Goal: Entertainment & Leisure: Consume media (video, audio)

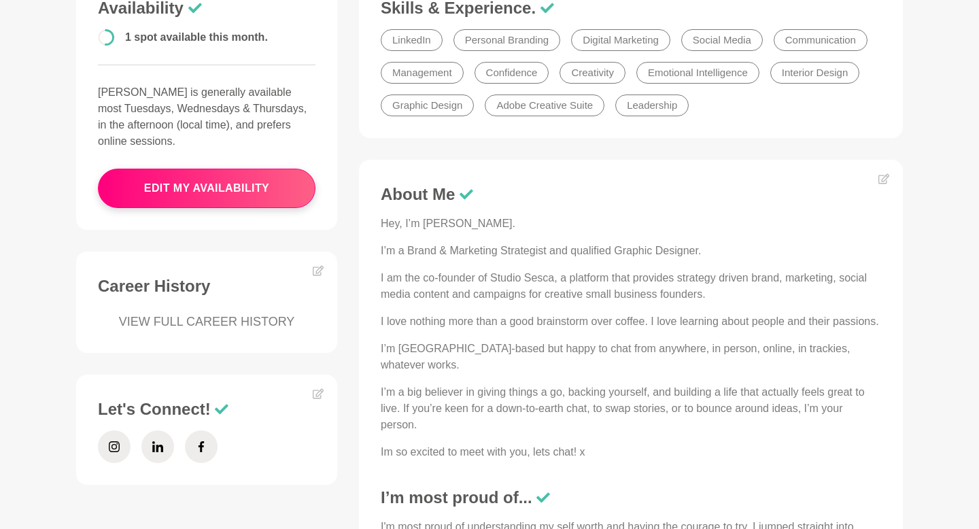
scroll to position [397, 0]
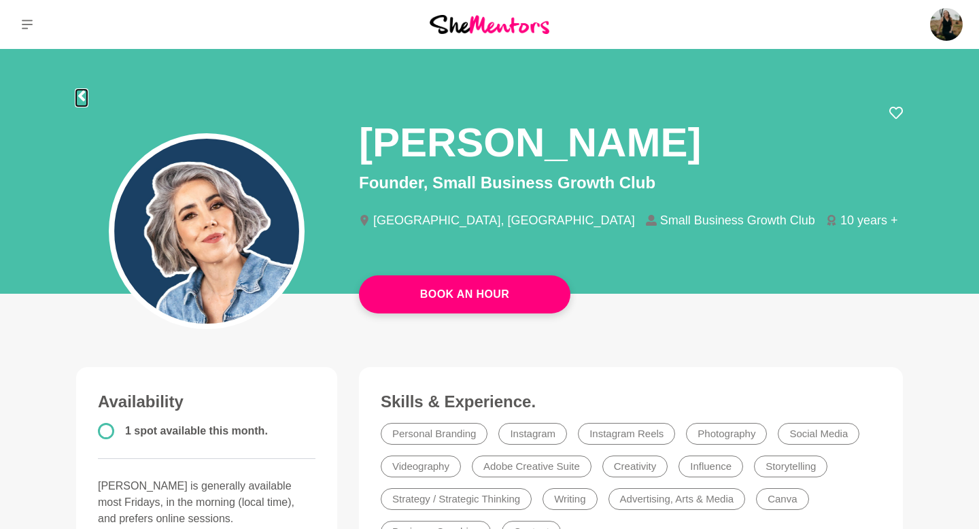
click at [82, 98] on icon at bounding box center [81, 95] width 7 height 11
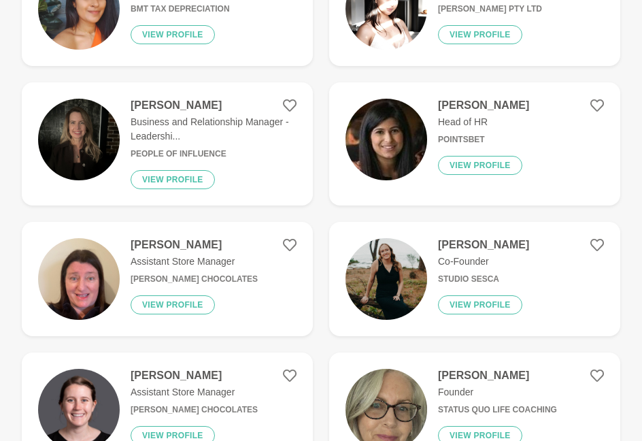
scroll to position [2005, 0]
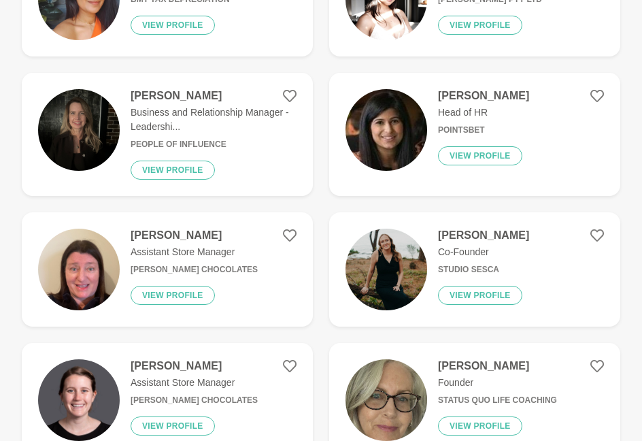
click at [484, 364] on h4 "Sharon Williams" at bounding box center [497, 366] width 119 height 14
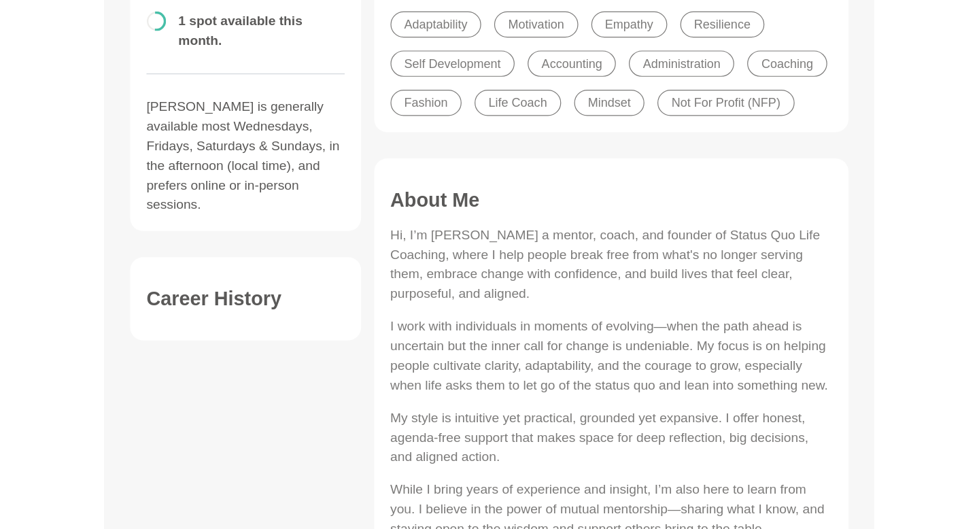
scroll to position [422, 0]
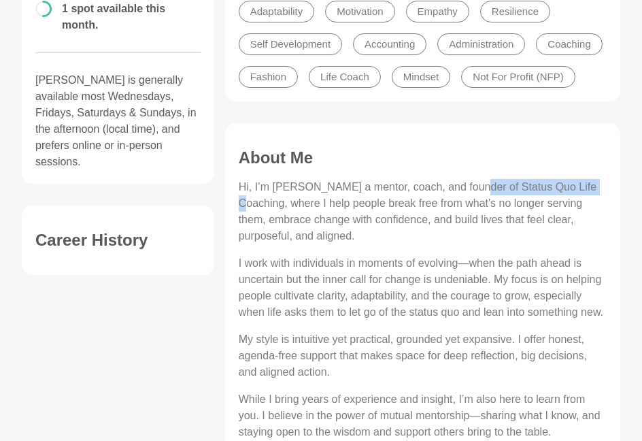
drag, startPoint x: 470, startPoint y: 216, endPoint x: 590, endPoint y: 223, distance: 120.6
click at [590, 223] on p "Hi, I’m Sharon a mentor, coach, and founder of Status Quo Life Coaching, where …" at bounding box center [423, 211] width 368 height 65
copy p "Status Quo Life Coaching"
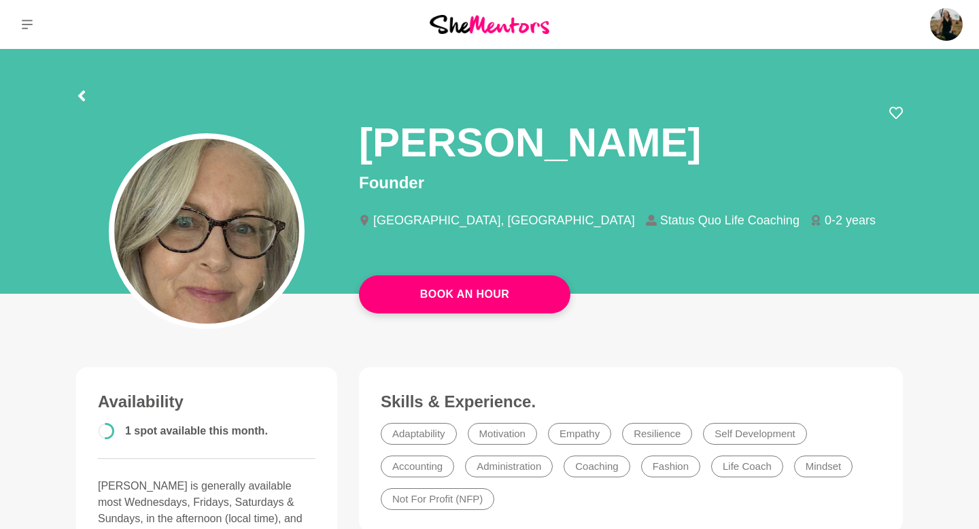
scroll to position [17, 0]
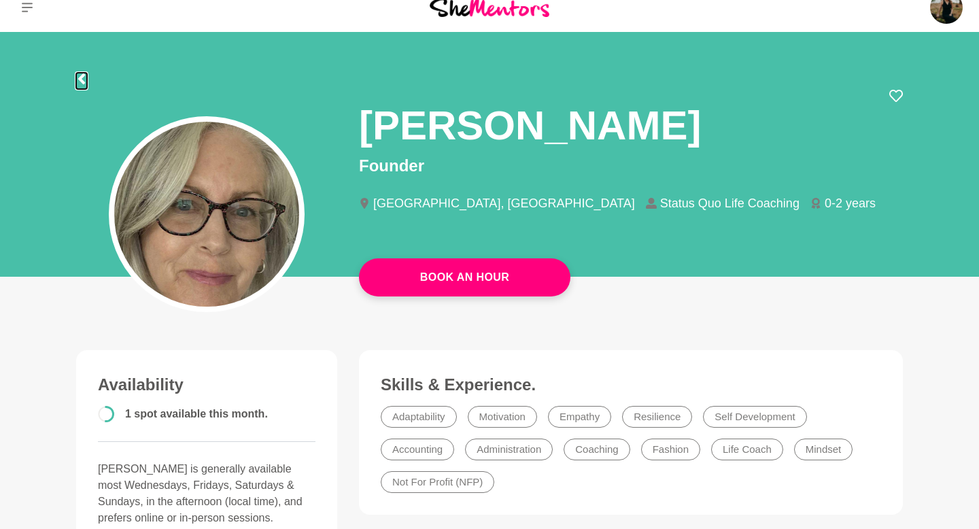
click at [83, 74] on icon at bounding box center [81, 78] width 7 height 11
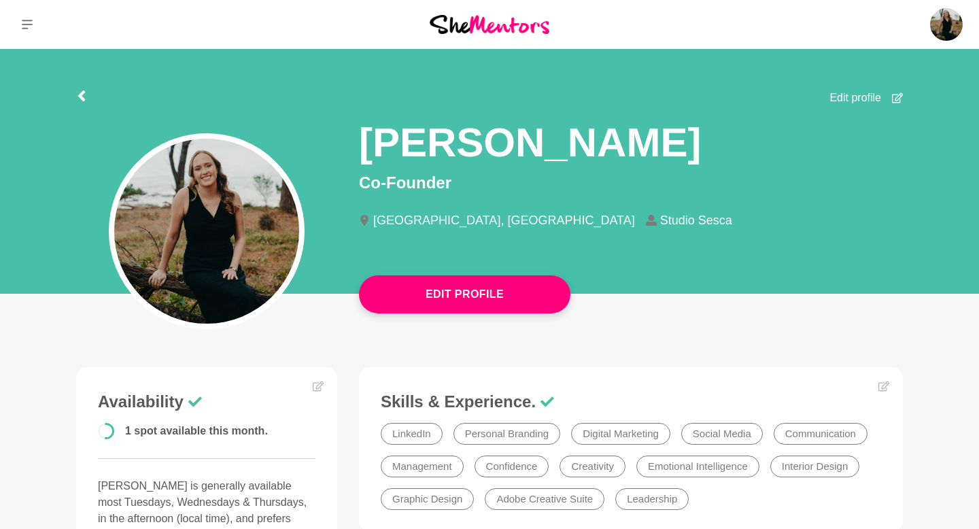
click at [82, 89] on div at bounding box center [81, 94] width 11 height 24
click at [84, 96] on icon at bounding box center [81, 95] width 11 height 11
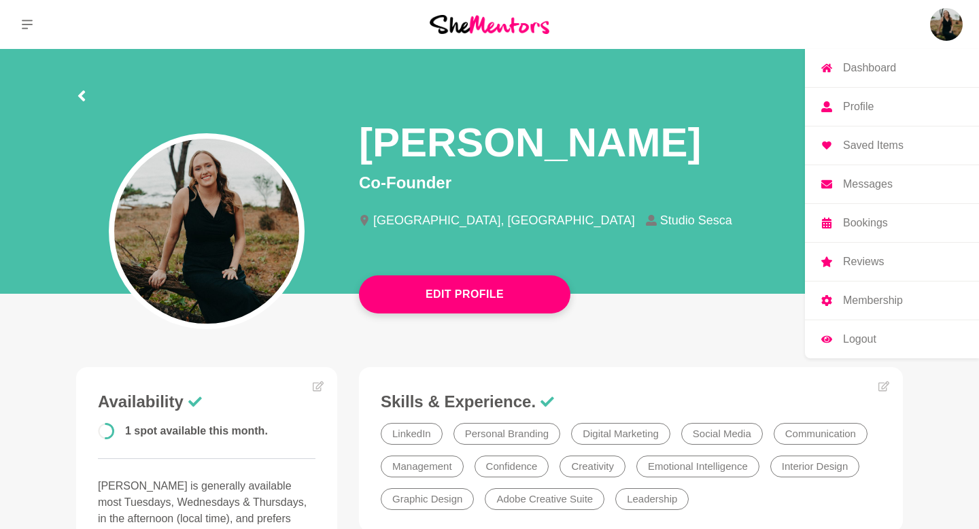
click at [949, 26] on img at bounding box center [946, 24] width 33 height 33
click at [882, 299] on p "Membership" at bounding box center [873, 300] width 60 height 11
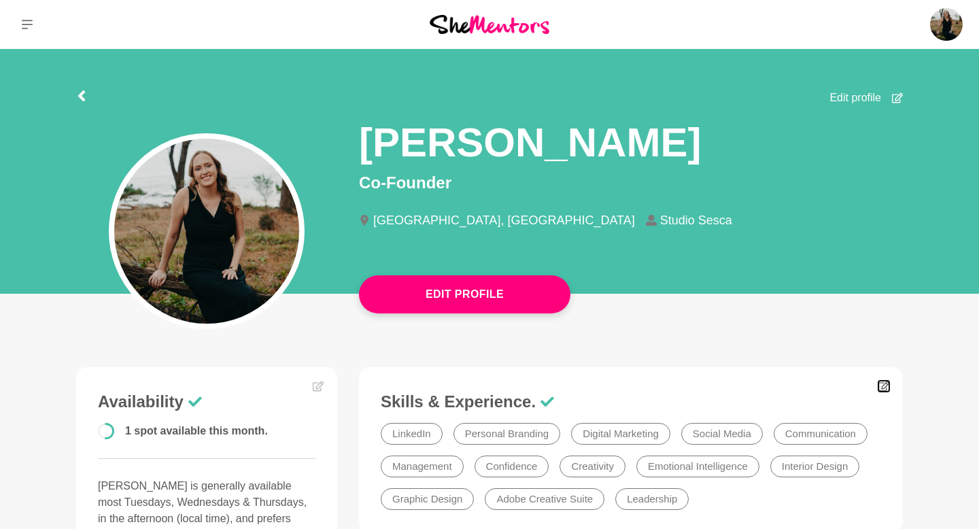
click at [885, 383] on icon at bounding box center [883, 386] width 11 height 11
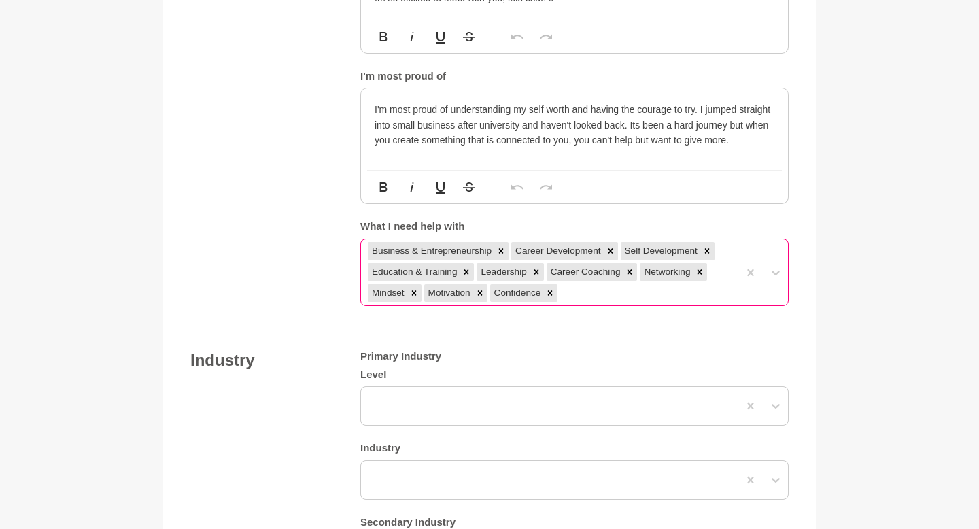
scroll to position [995, 0]
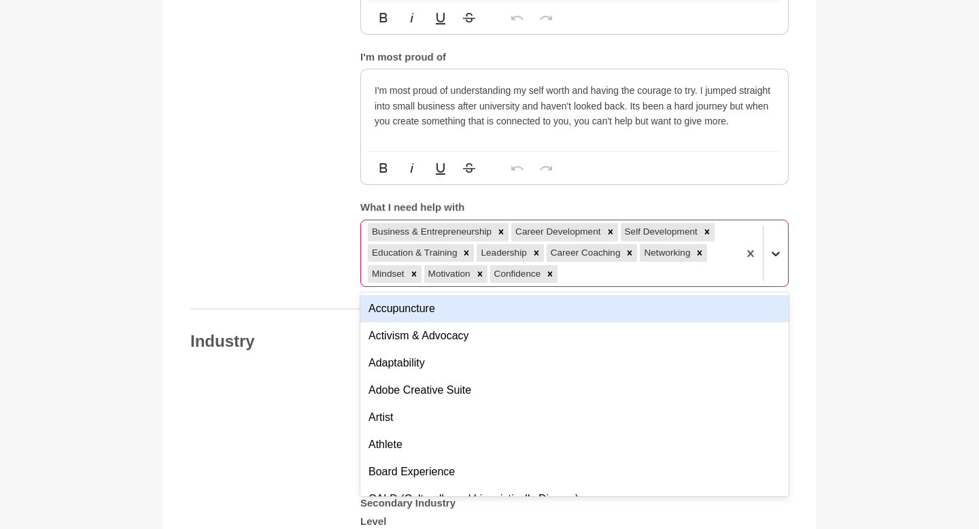
click at [774, 253] on icon at bounding box center [776, 254] width 14 height 14
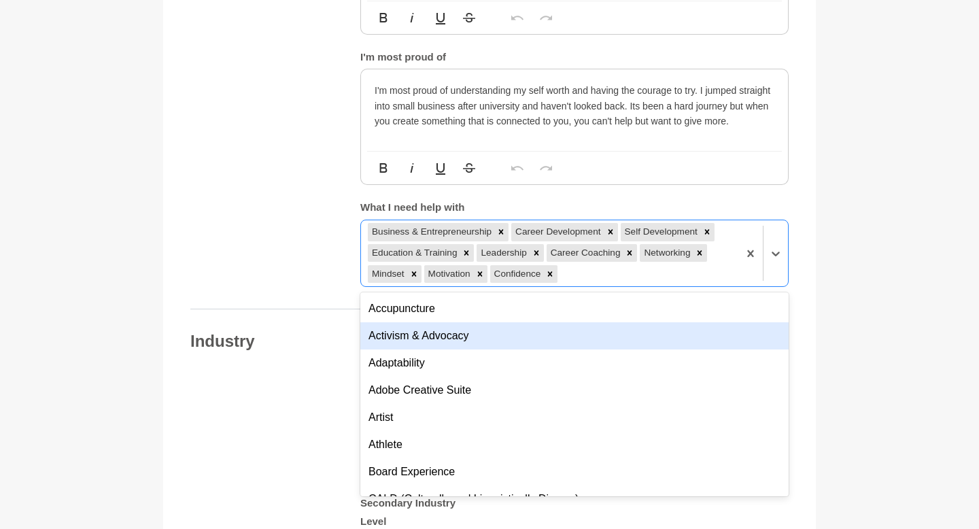
click at [847, 177] on main "Back to Profile Your details Jess Smithies Co-Founder Studio Sesca Australia 31…" at bounding box center [489, 270] width 979 height 2433
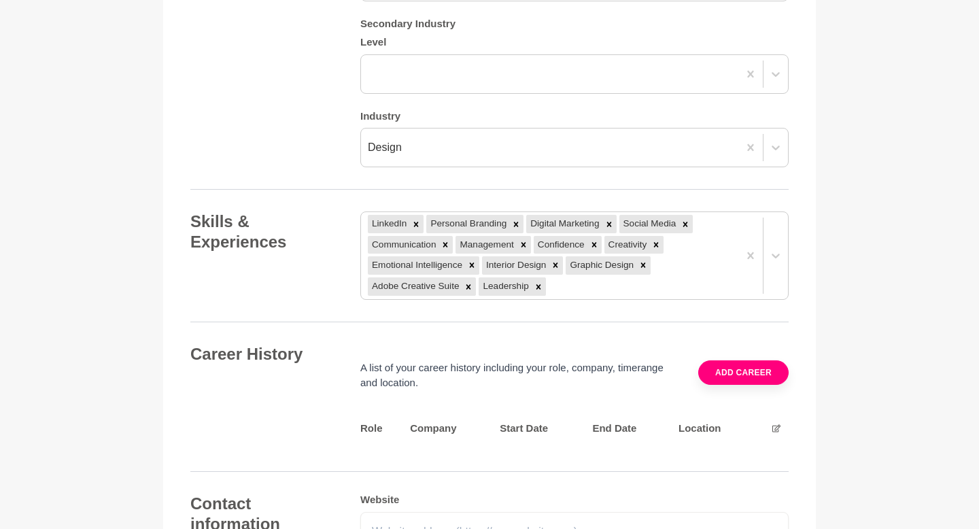
scroll to position [1480, 0]
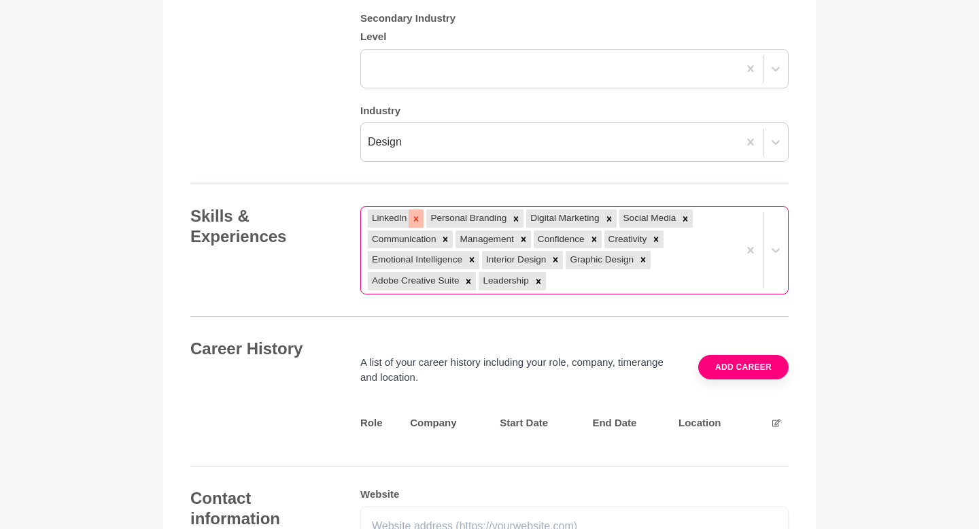
click at [415, 219] on icon at bounding box center [416, 218] width 5 height 5
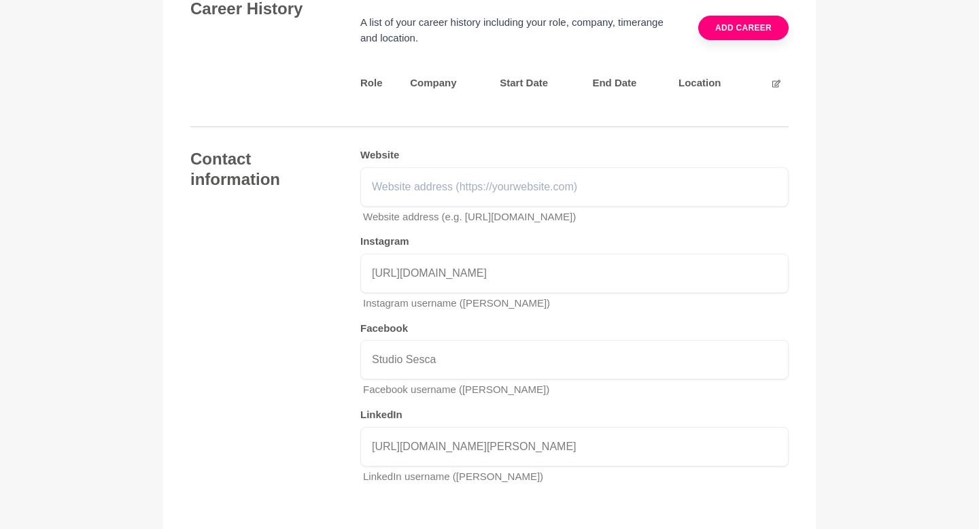
scroll to position [2034, 0]
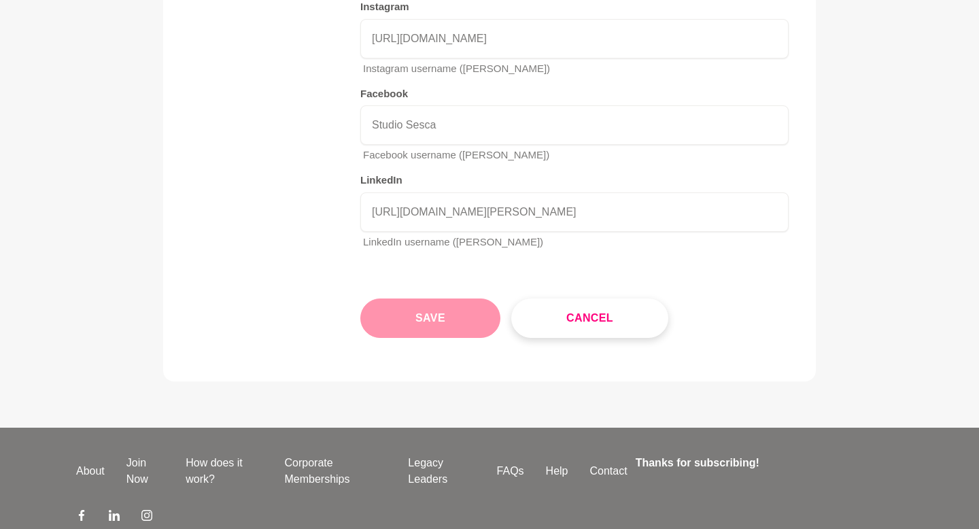
click at [411, 337] on button "Save" at bounding box center [430, 317] width 140 height 39
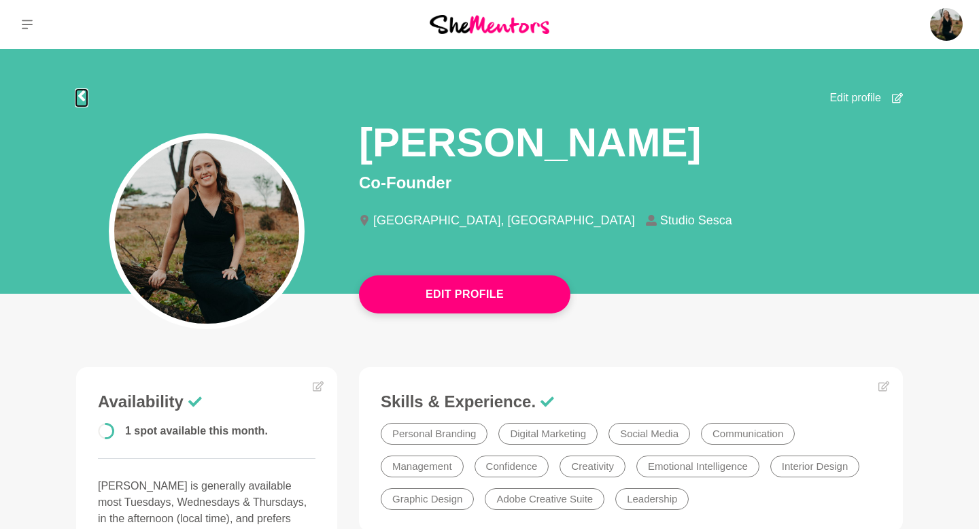
click at [81, 97] on icon at bounding box center [81, 95] width 7 height 11
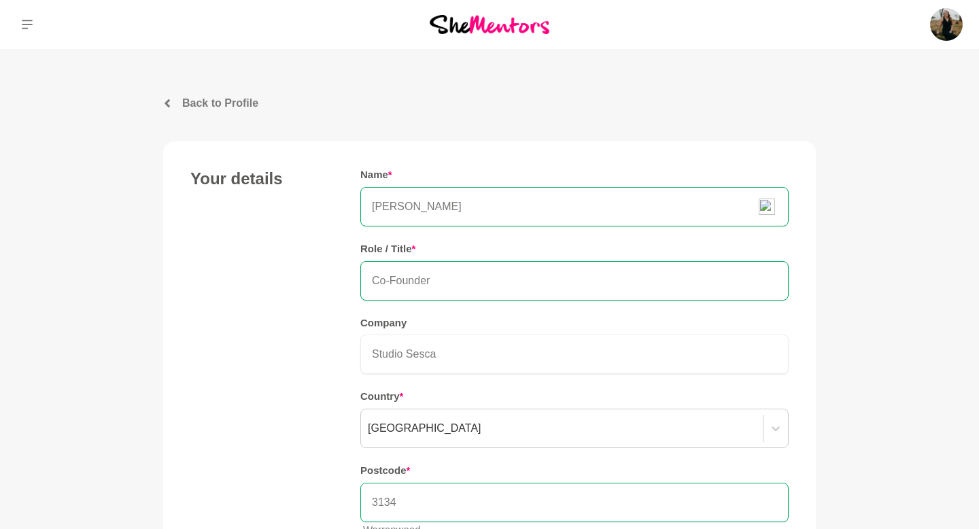
click at [462, 27] on img at bounding box center [490, 24] width 120 height 18
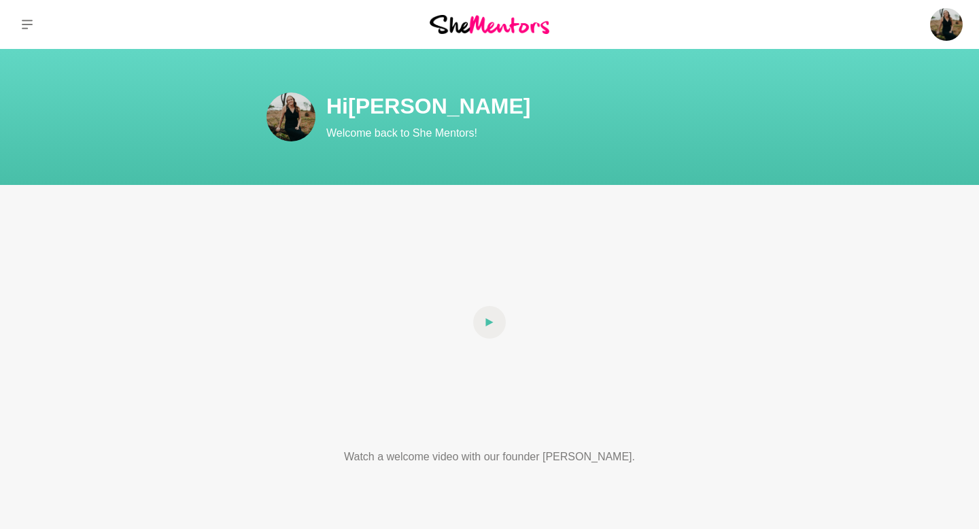
click at [507, 22] on img at bounding box center [490, 24] width 120 height 18
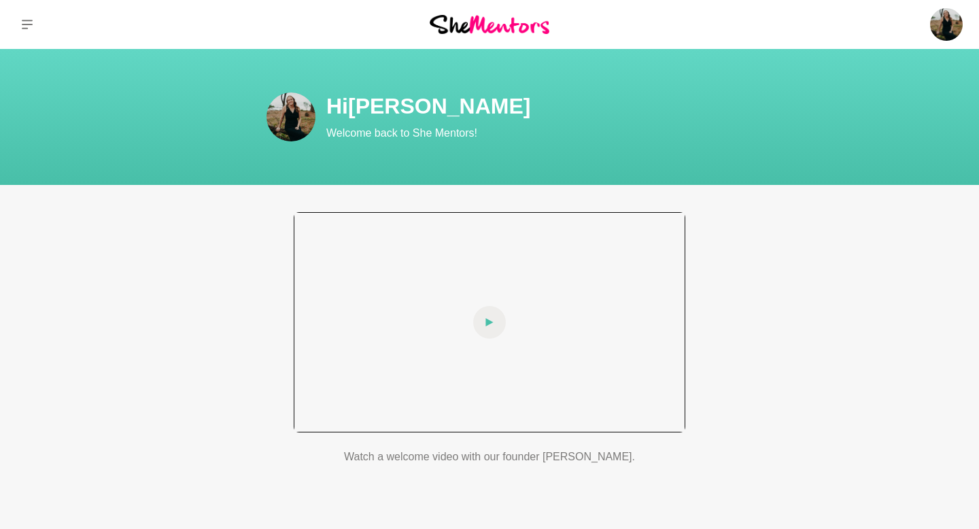
click at [490, 327] on icon at bounding box center [489, 322] width 8 height 33
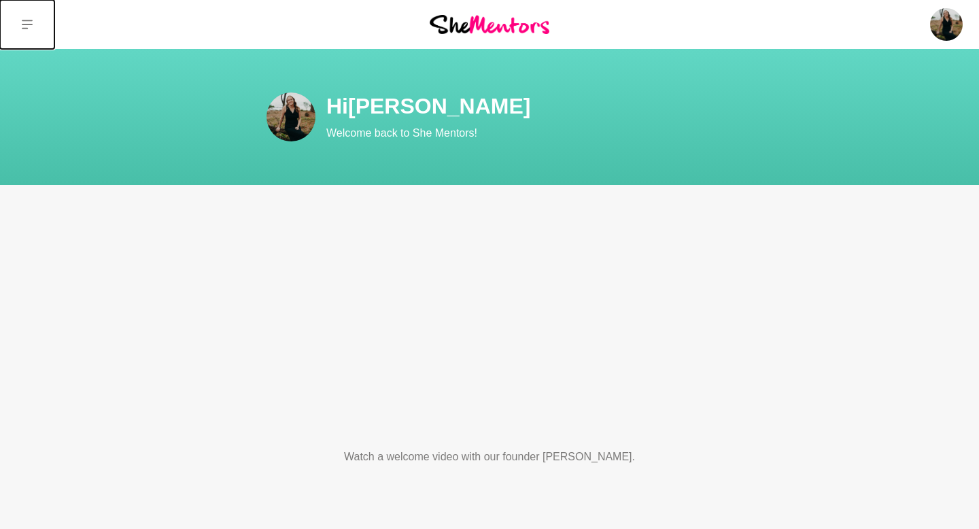
click at [27, 27] on icon at bounding box center [27, 24] width 11 height 11
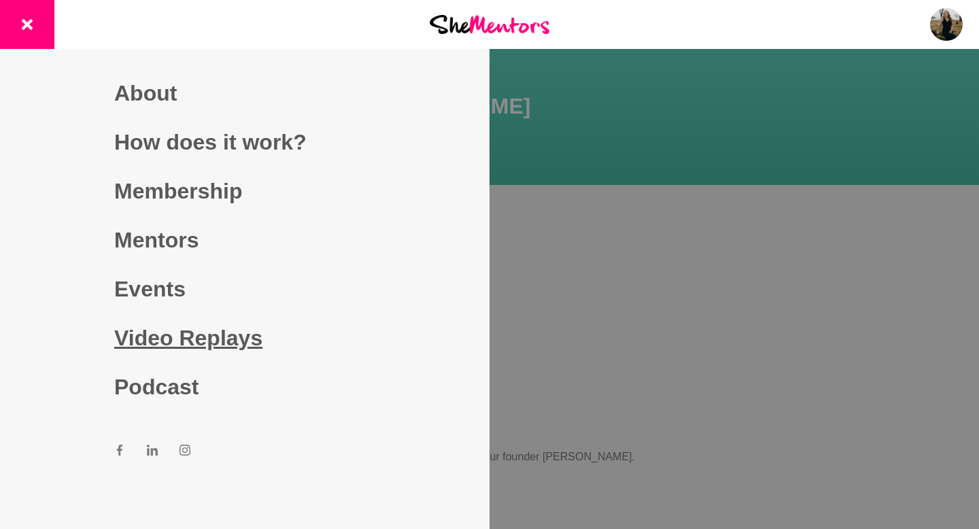
click at [184, 330] on link "Video Replays" at bounding box center [244, 337] width 261 height 49
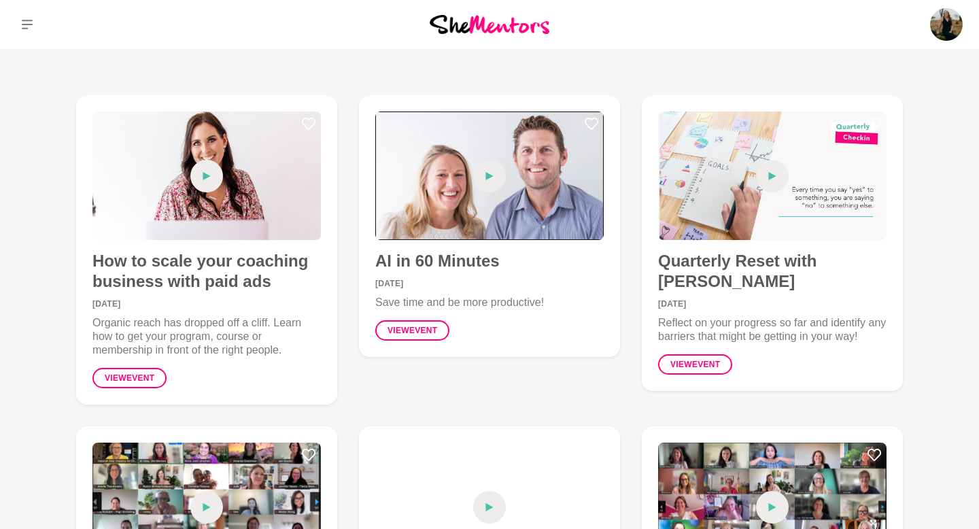
click at [483, 169] on span at bounding box center [489, 176] width 33 height 33
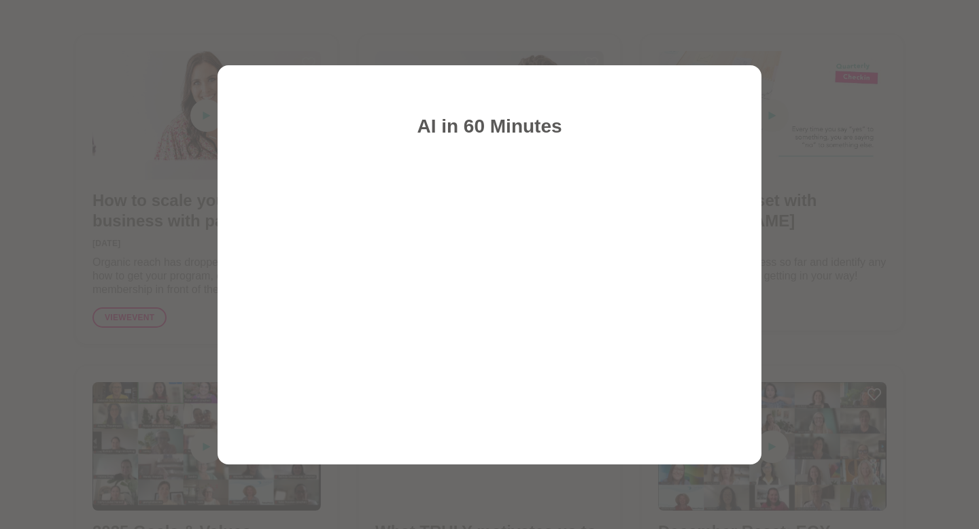
scroll to position [64, 0]
click at [838, 163] on div at bounding box center [489, 264] width 979 height 529
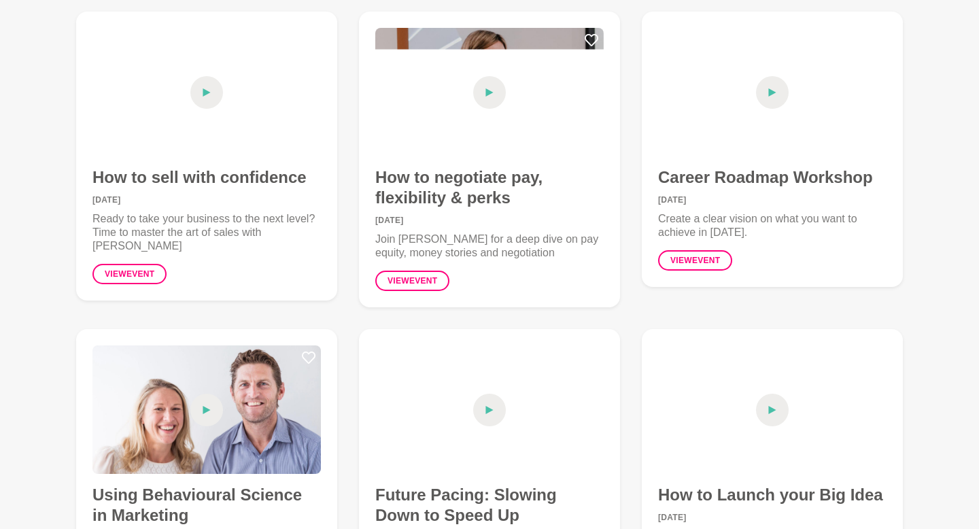
scroll to position [2259, 0]
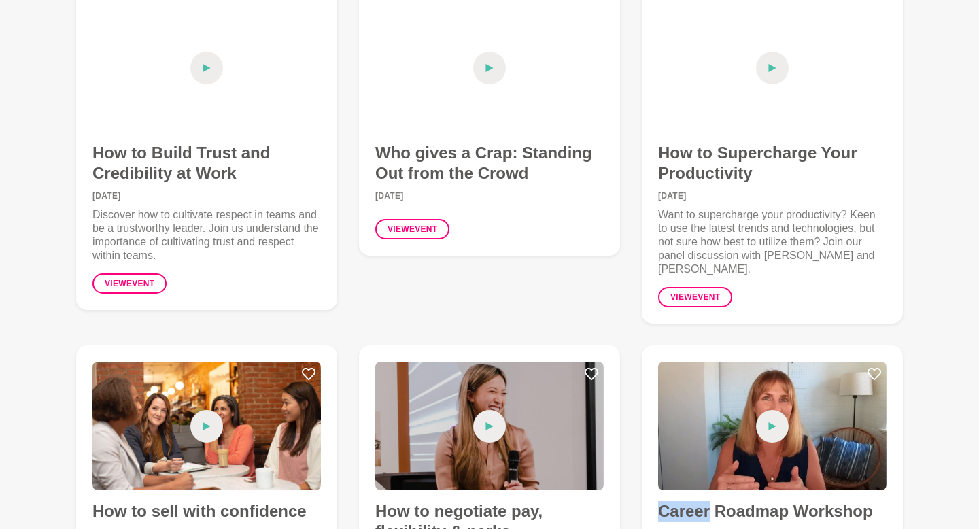
scroll to position [1834, 0]
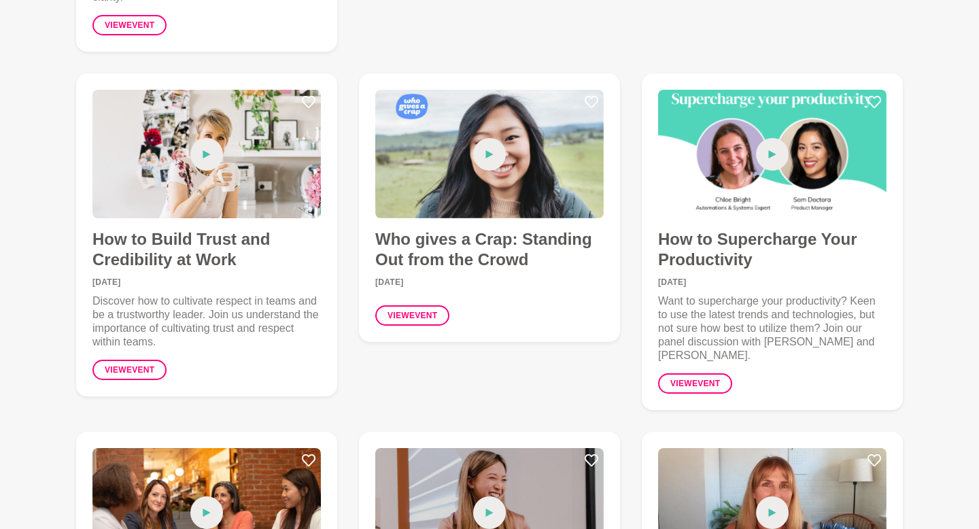
click at [628, 110] on div "Who gives a Crap: Standing Out from the Crowd 26 June 2023 View event" at bounding box center [489, 208] width 283 height 290
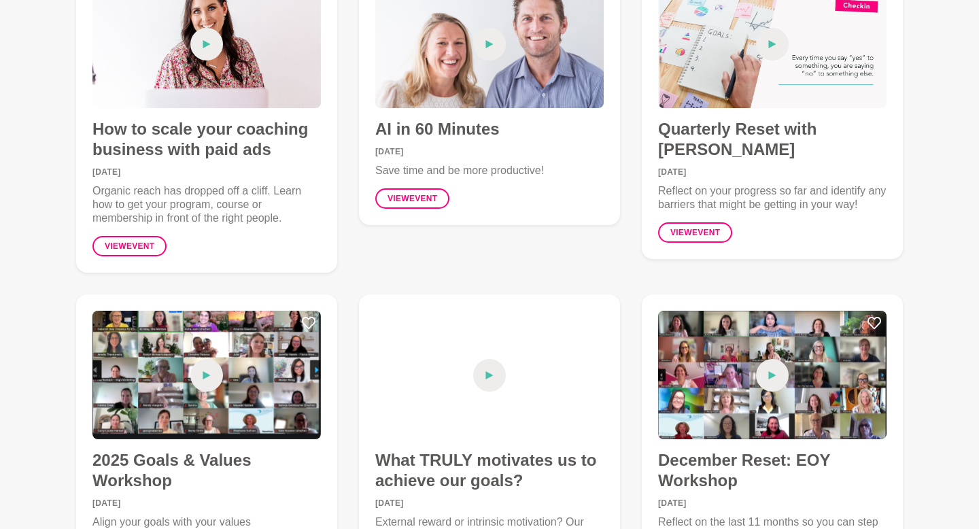
scroll to position [0, 0]
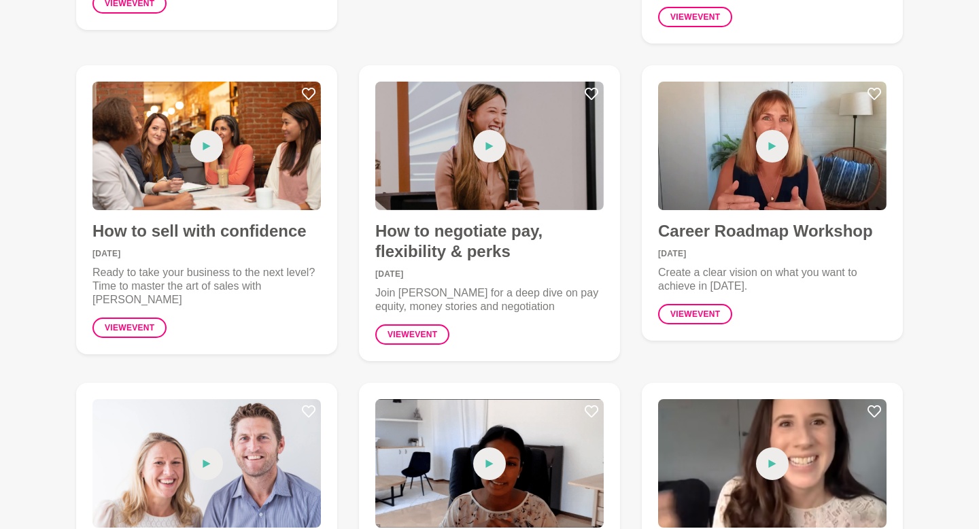
scroll to position [2204, 0]
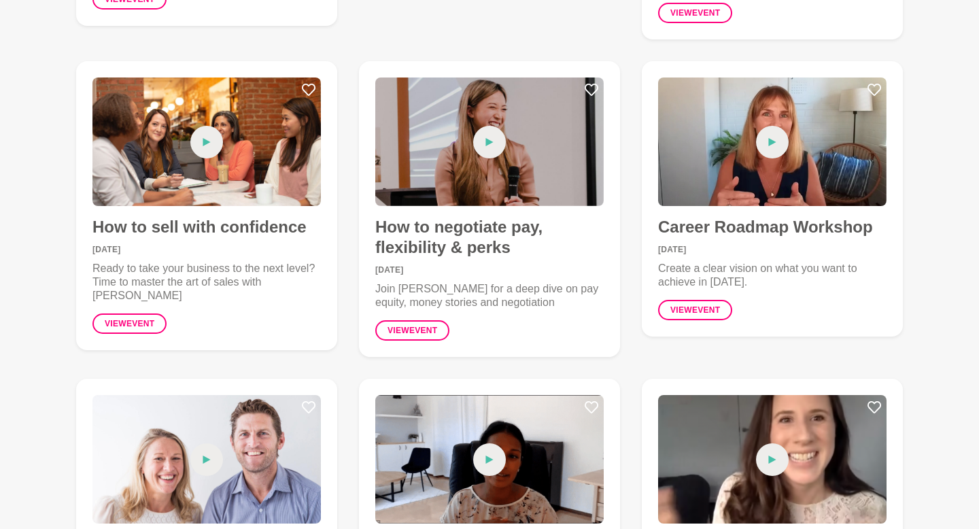
click at [764, 245] on time "02 March 2023" at bounding box center [772, 249] width 228 height 8
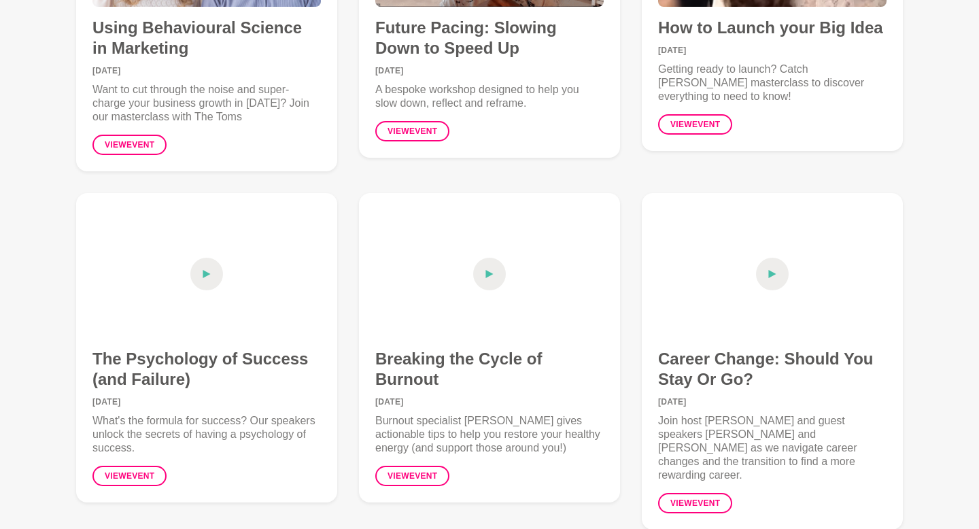
scroll to position [2748, 0]
